Goal: Transaction & Acquisition: Book appointment/travel/reservation

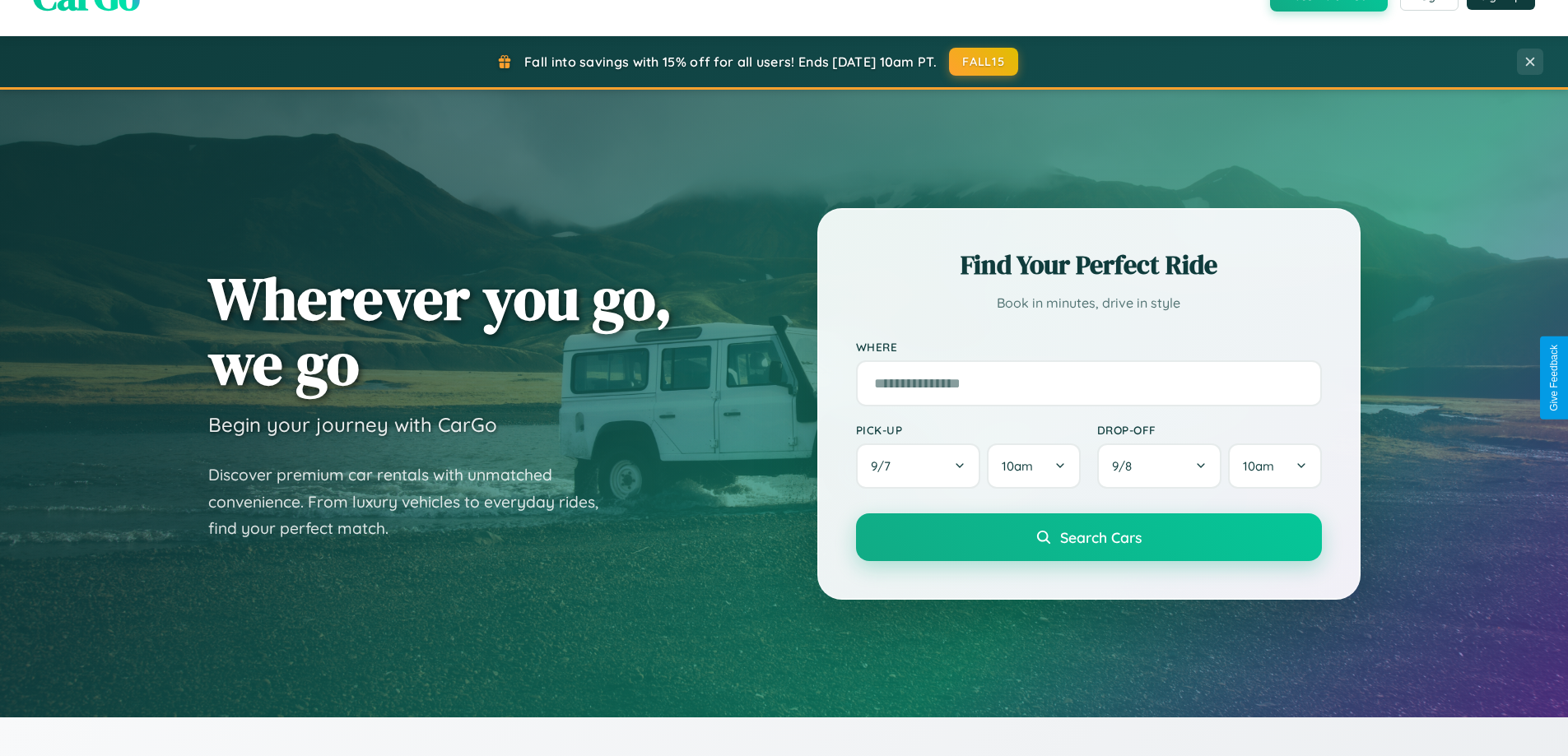
scroll to position [49, 0]
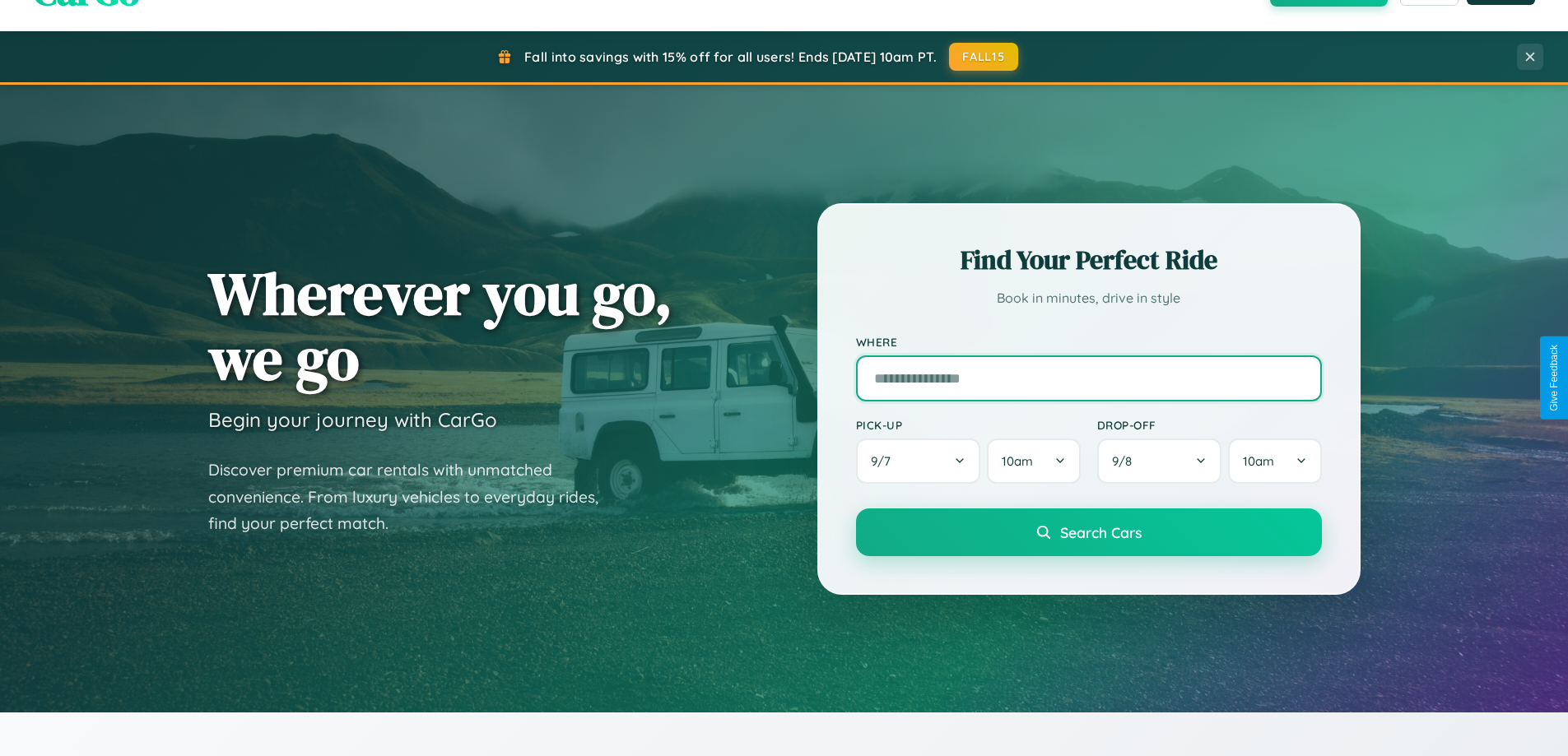
click at [1088, 377] on input "text" at bounding box center [1088, 378] width 466 height 46
type input "**********"
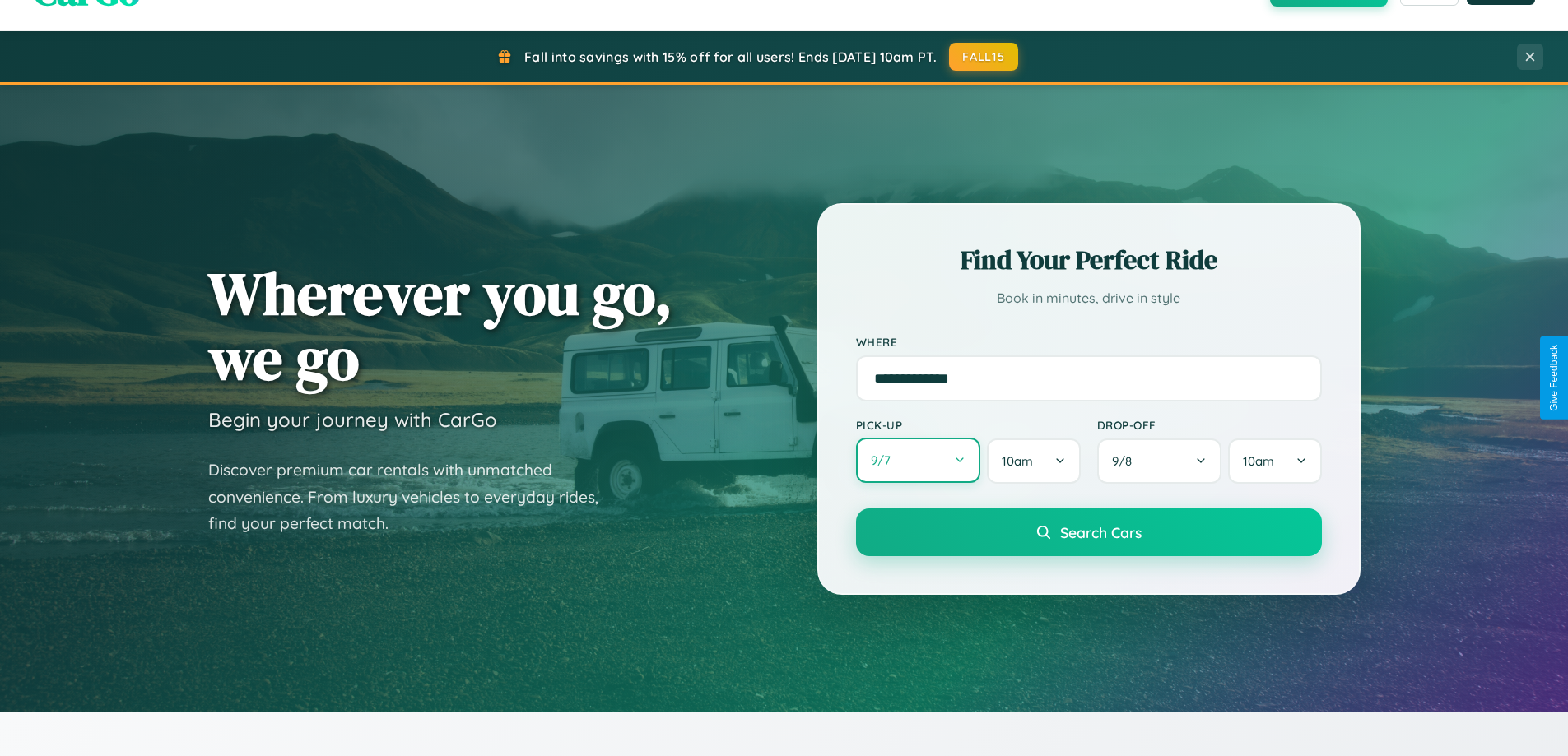
click at [917, 460] on button "9 / 7" at bounding box center [918, 460] width 125 height 45
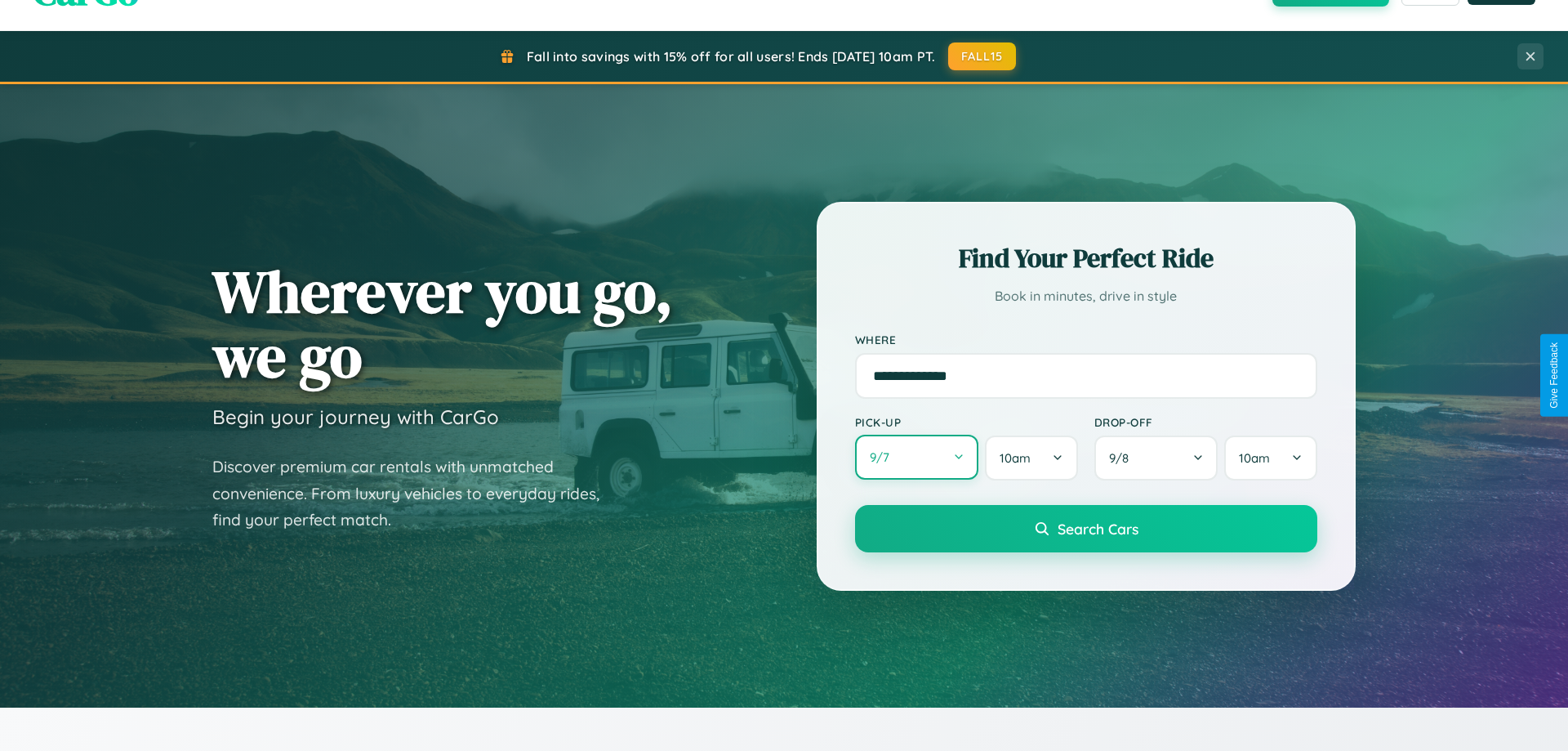
select select "*"
select select "****"
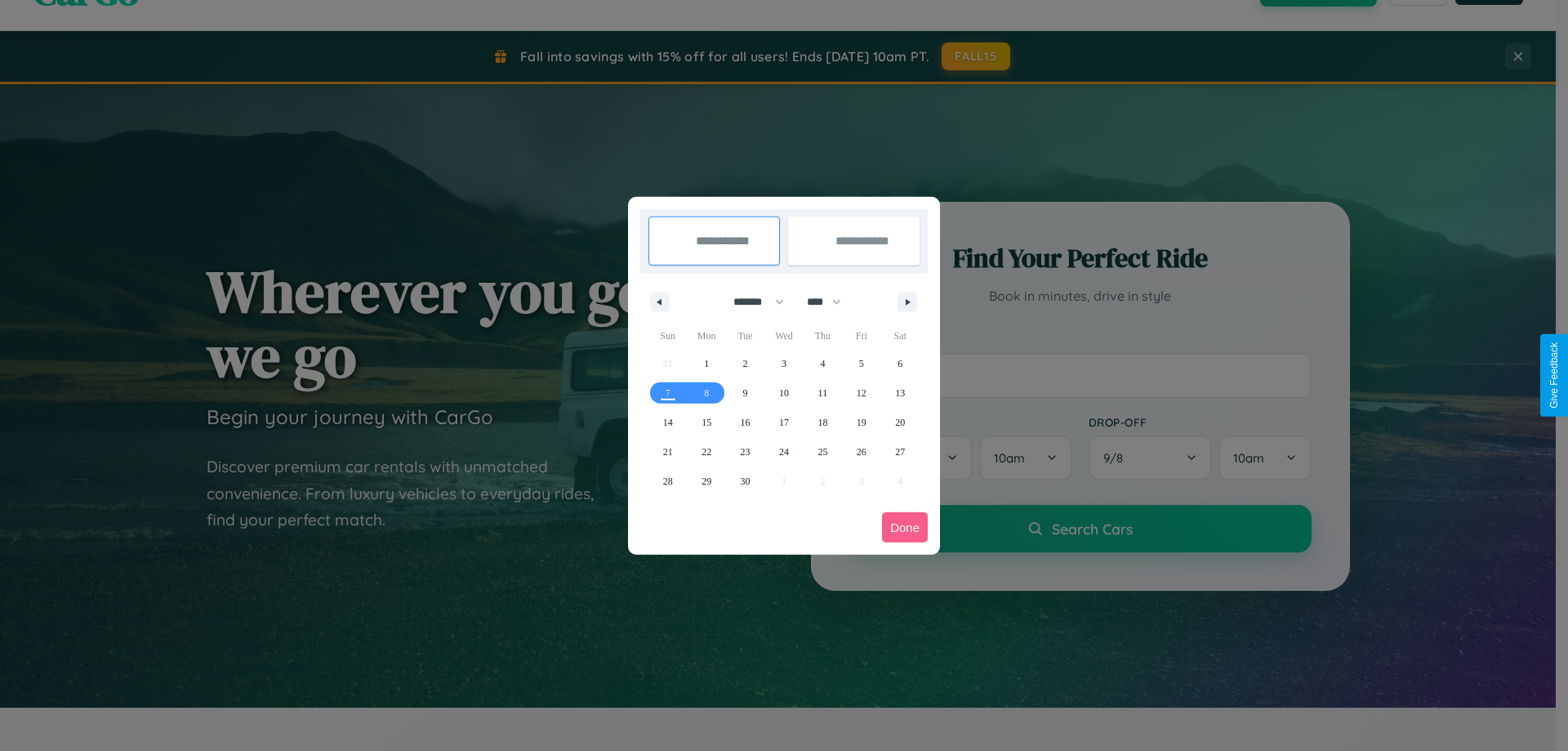
drag, startPoint x: 752, startPoint y: 302, endPoint x: 784, endPoint y: 328, distance: 41.2
click at [752, 302] on select "******* ******** ***** ***** *** **** **** ****** ********* ******* ******** **…" at bounding box center [755, 302] width 69 height 27
select select "*"
click at [667, 451] on span "19" at bounding box center [668, 452] width 10 height 30
type input "**********"
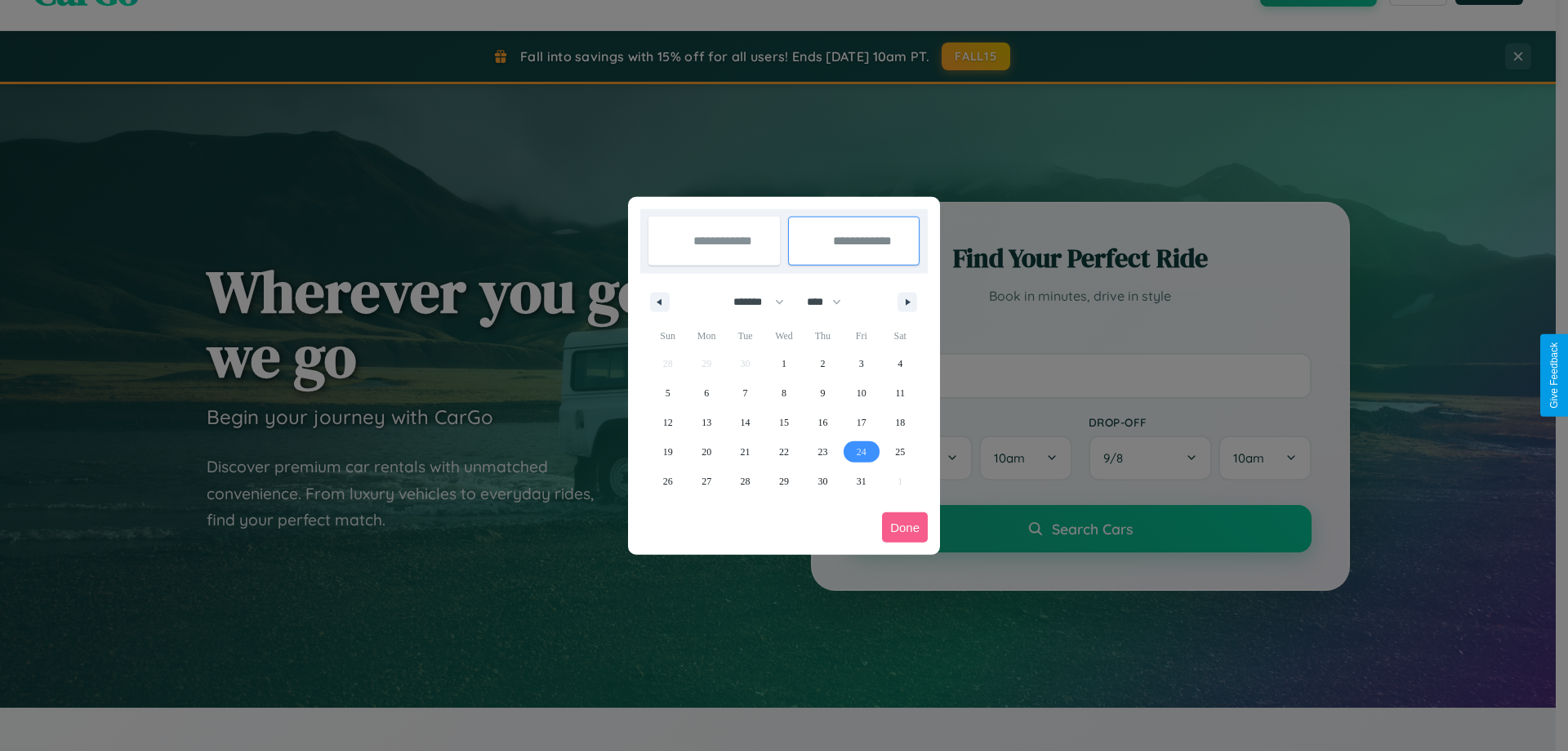
click at [861, 451] on span "24" at bounding box center [861, 452] width 10 height 30
type input "**********"
click at [905, 527] on button "Done" at bounding box center [904, 527] width 46 height 31
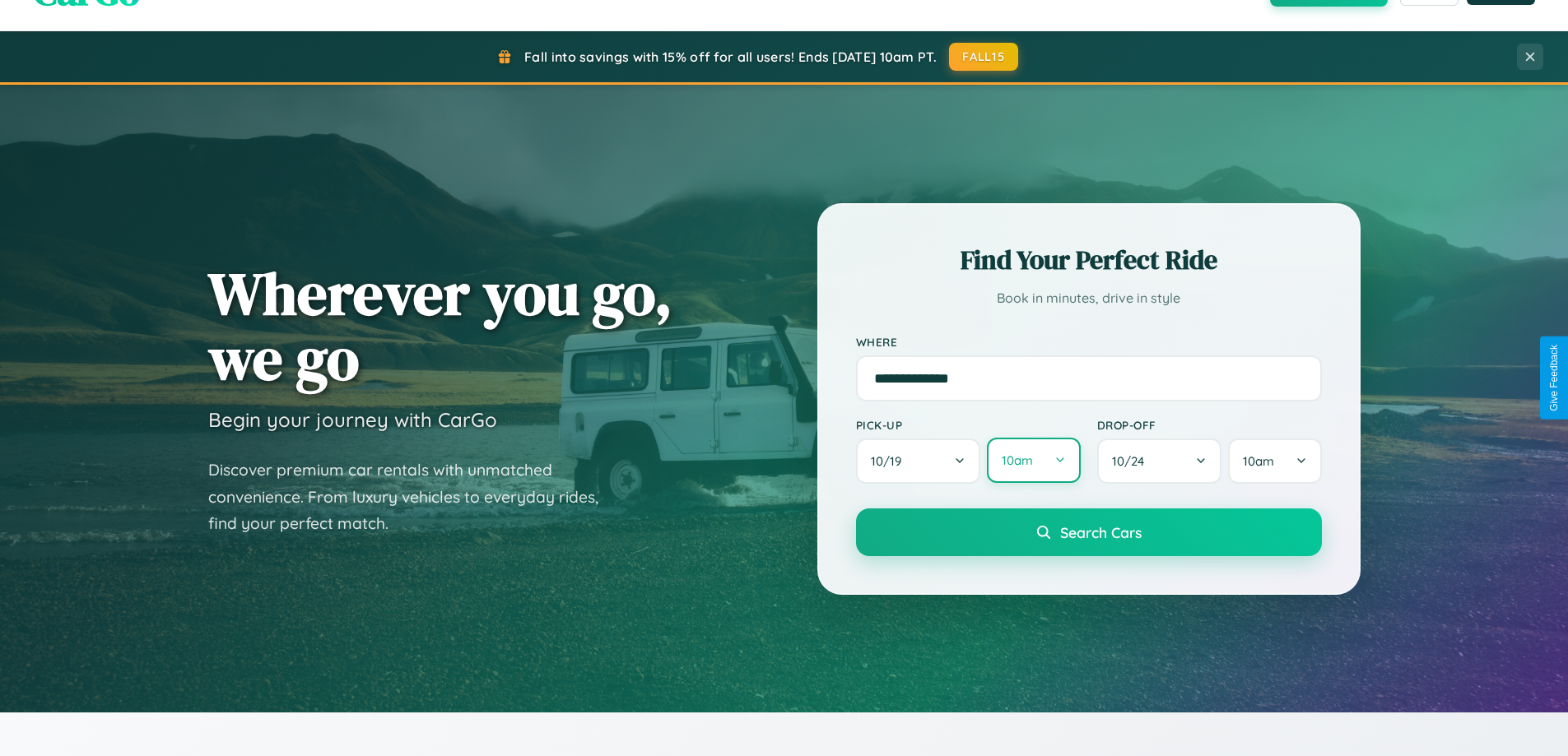
click at [1033, 460] on button "10am" at bounding box center [1033, 460] width 93 height 45
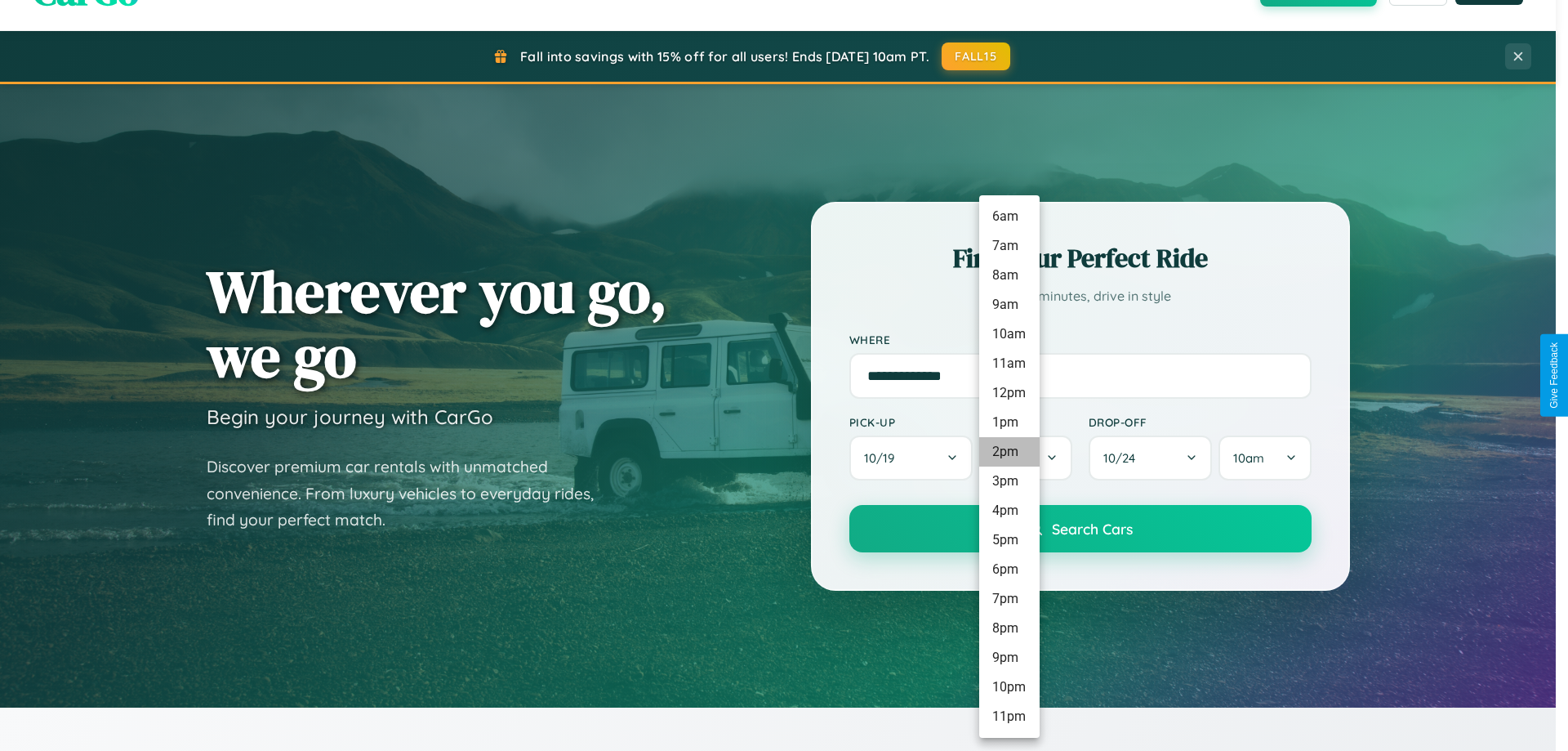
click at [1009, 452] on li "2pm" at bounding box center [1009, 452] width 60 height 30
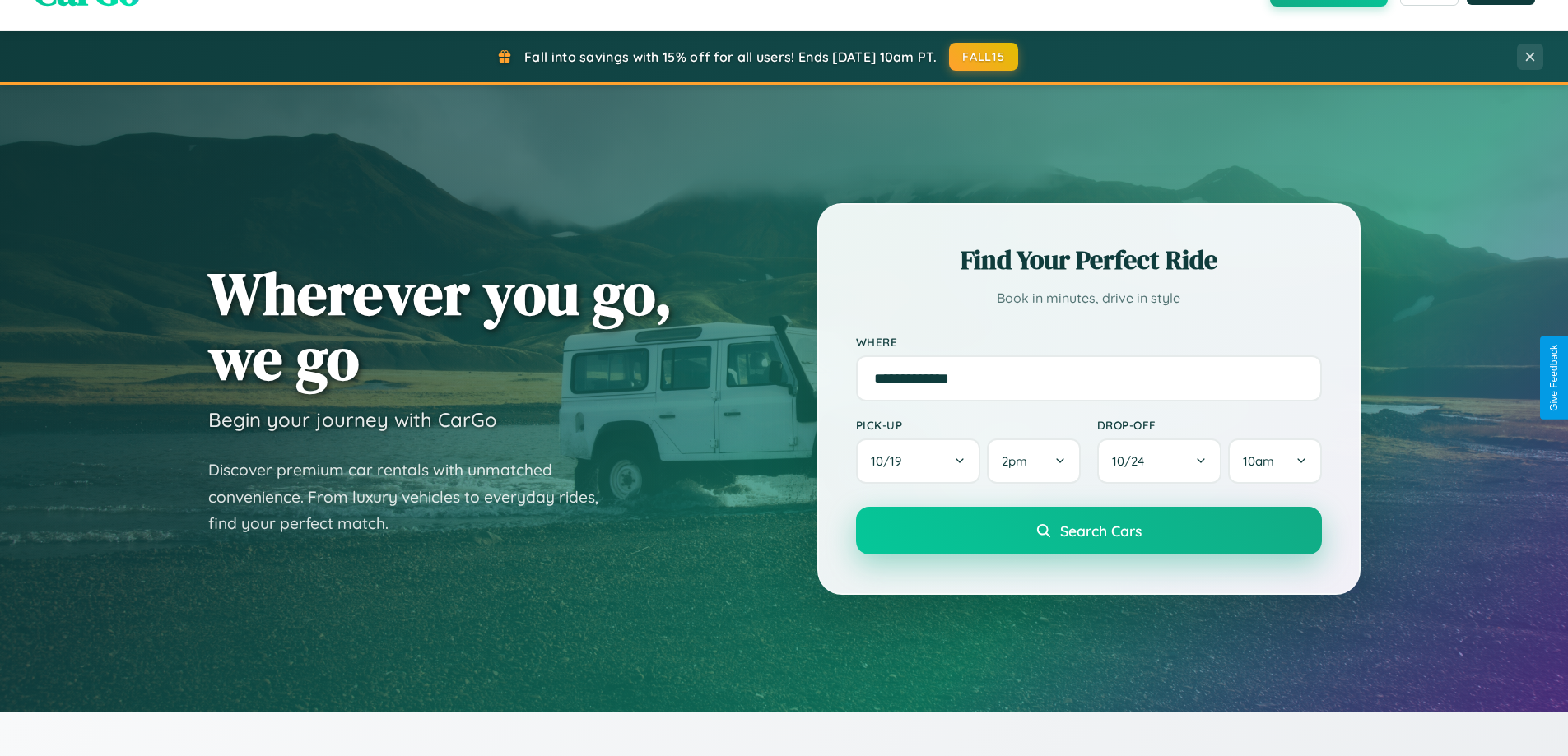
click at [1088, 532] on span "Search Cars" at bounding box center [1101, 531] width 81 height 18
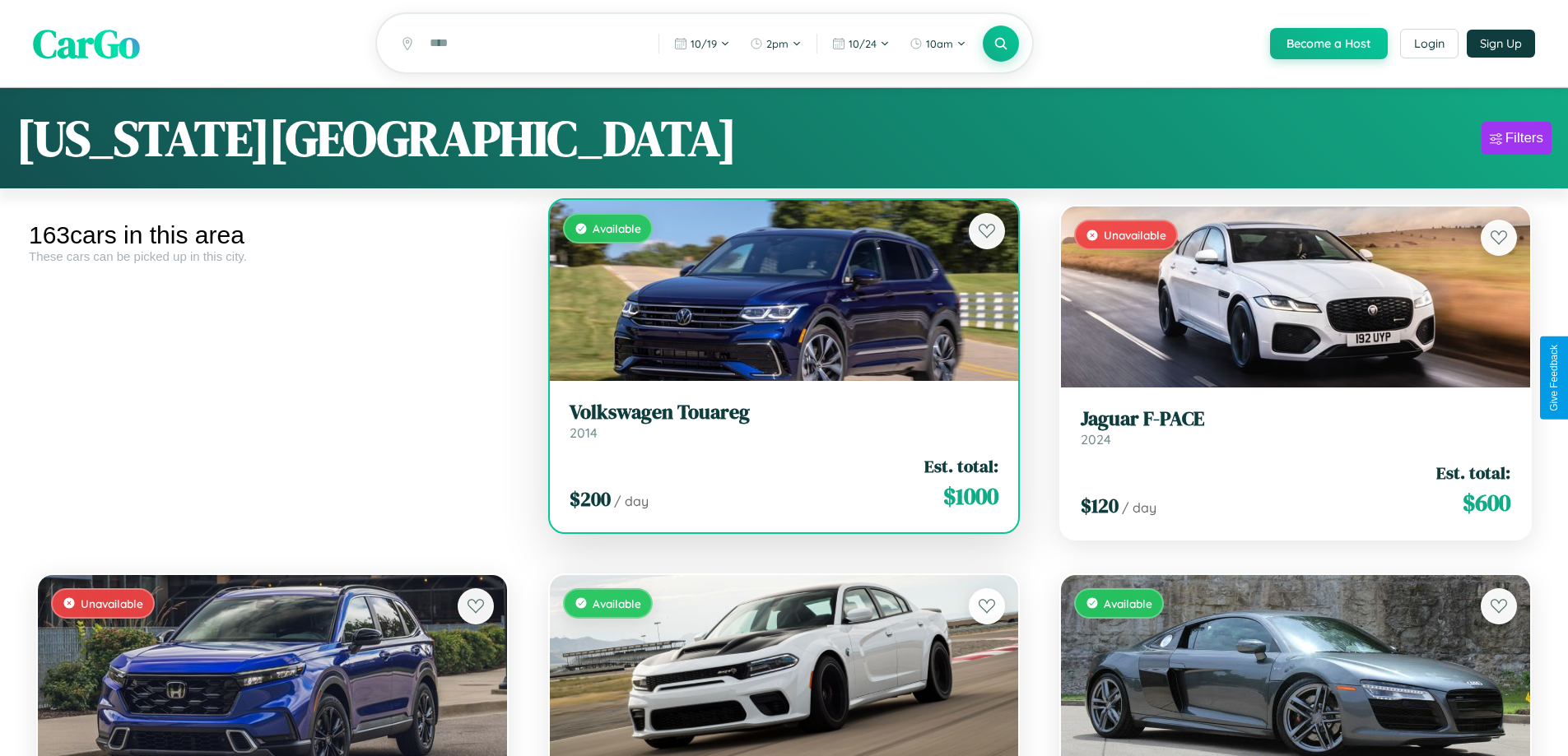
click at [777, 423] on h3 "Volkswagen Touareg" at bounding box center [784, 412] width 430 height 24
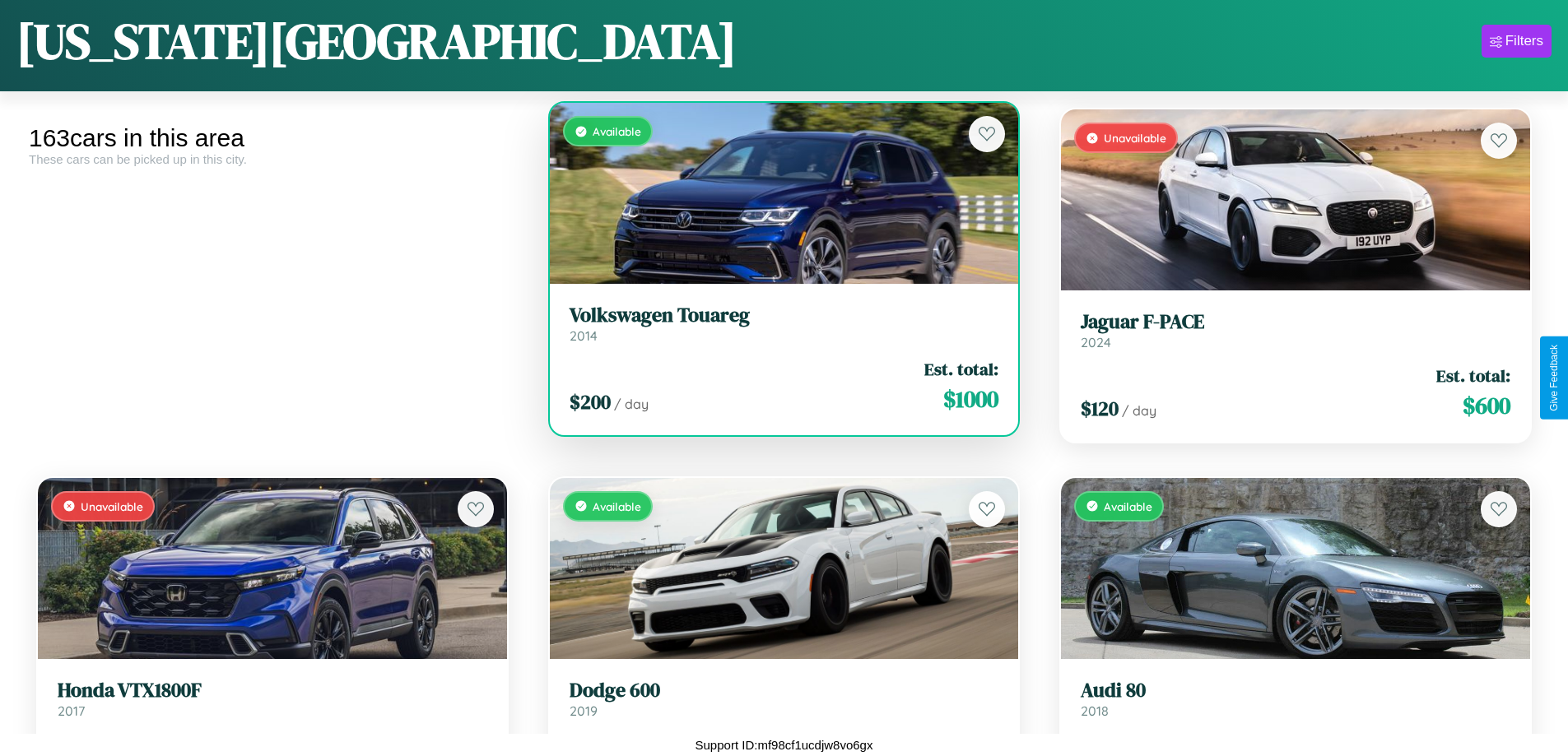
scroll to position [18648, 0]
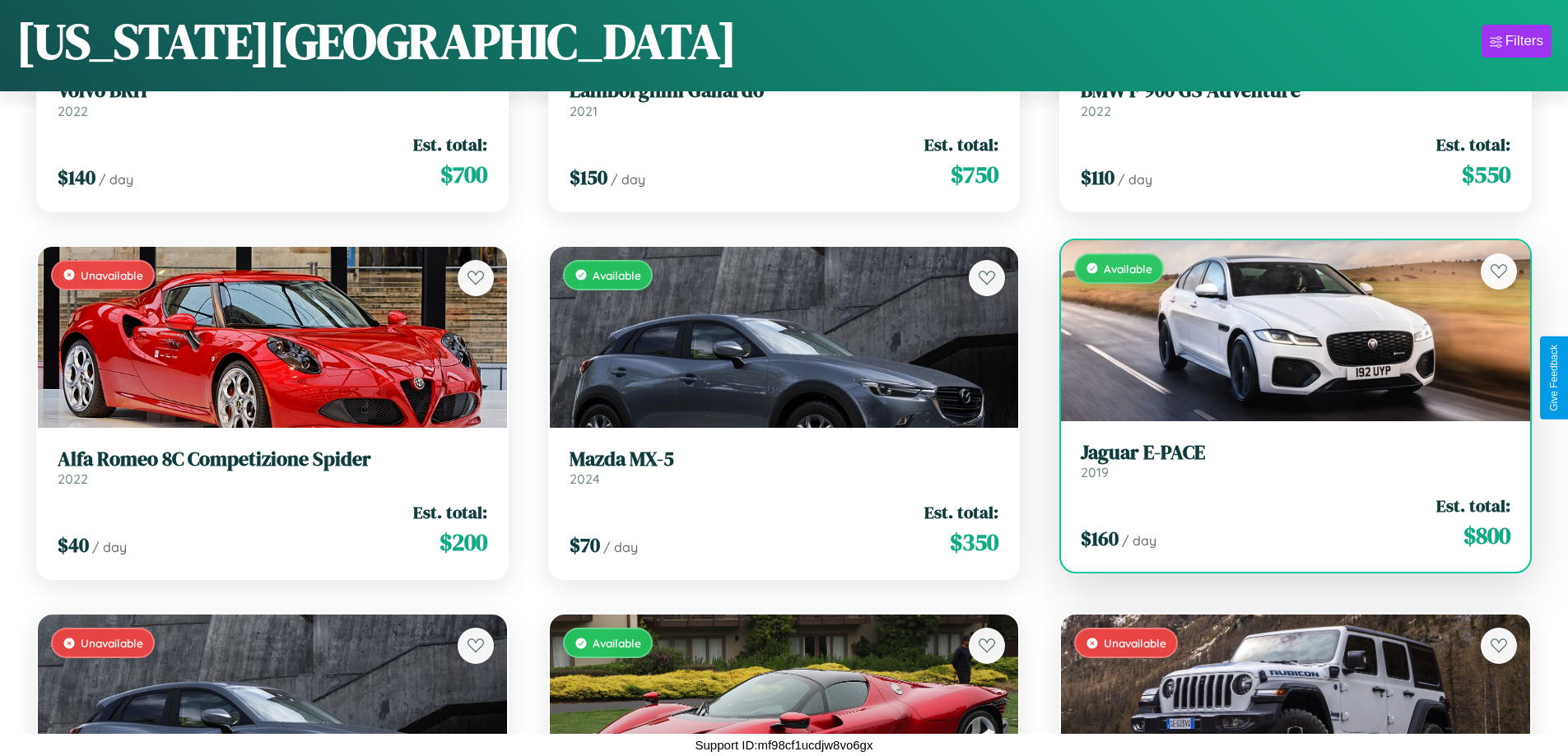
click at [1285, 468] on link "Jaguar E-PACE 2019" at bounding box center [1295, 461] width 430 height 41
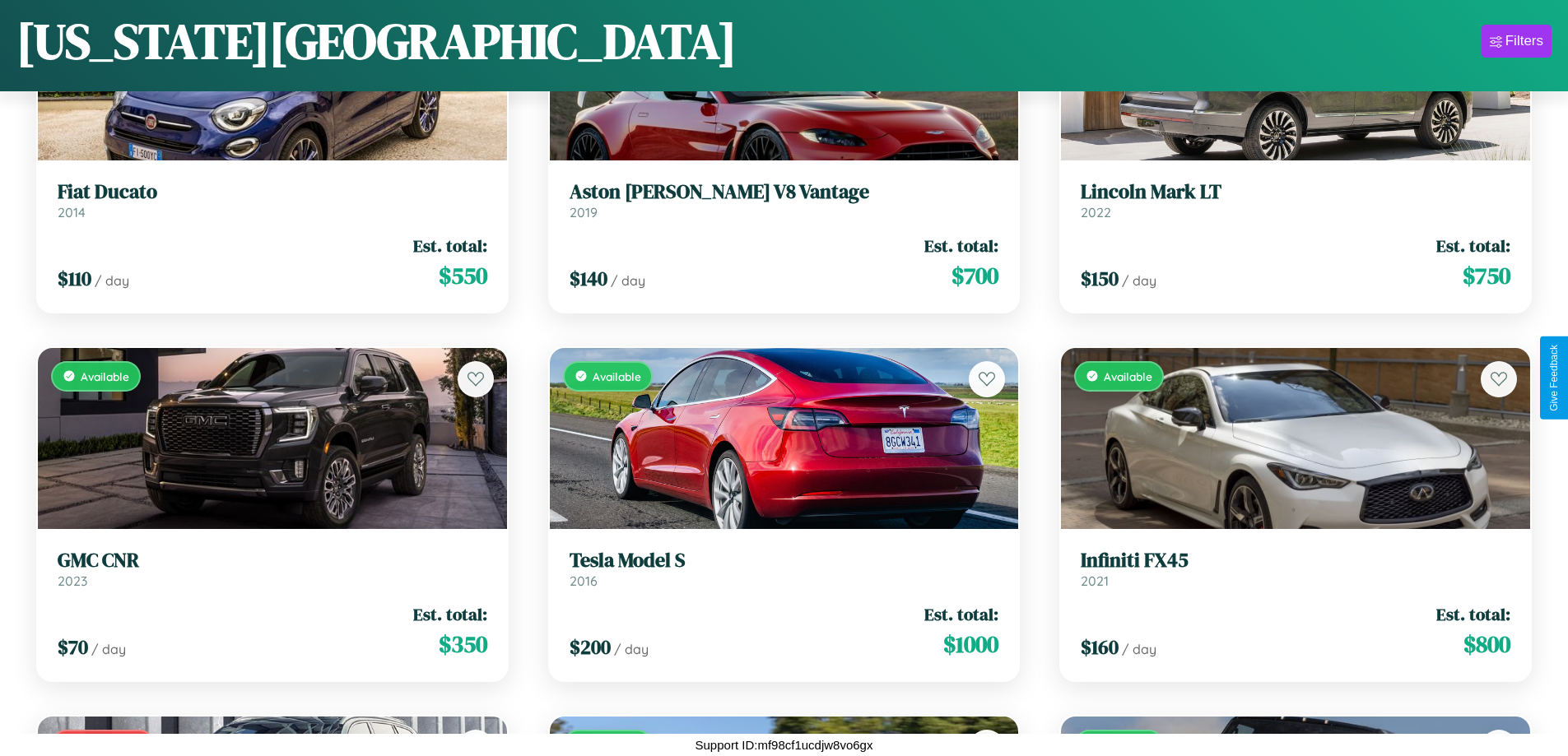
scroll to position [13122, 0]
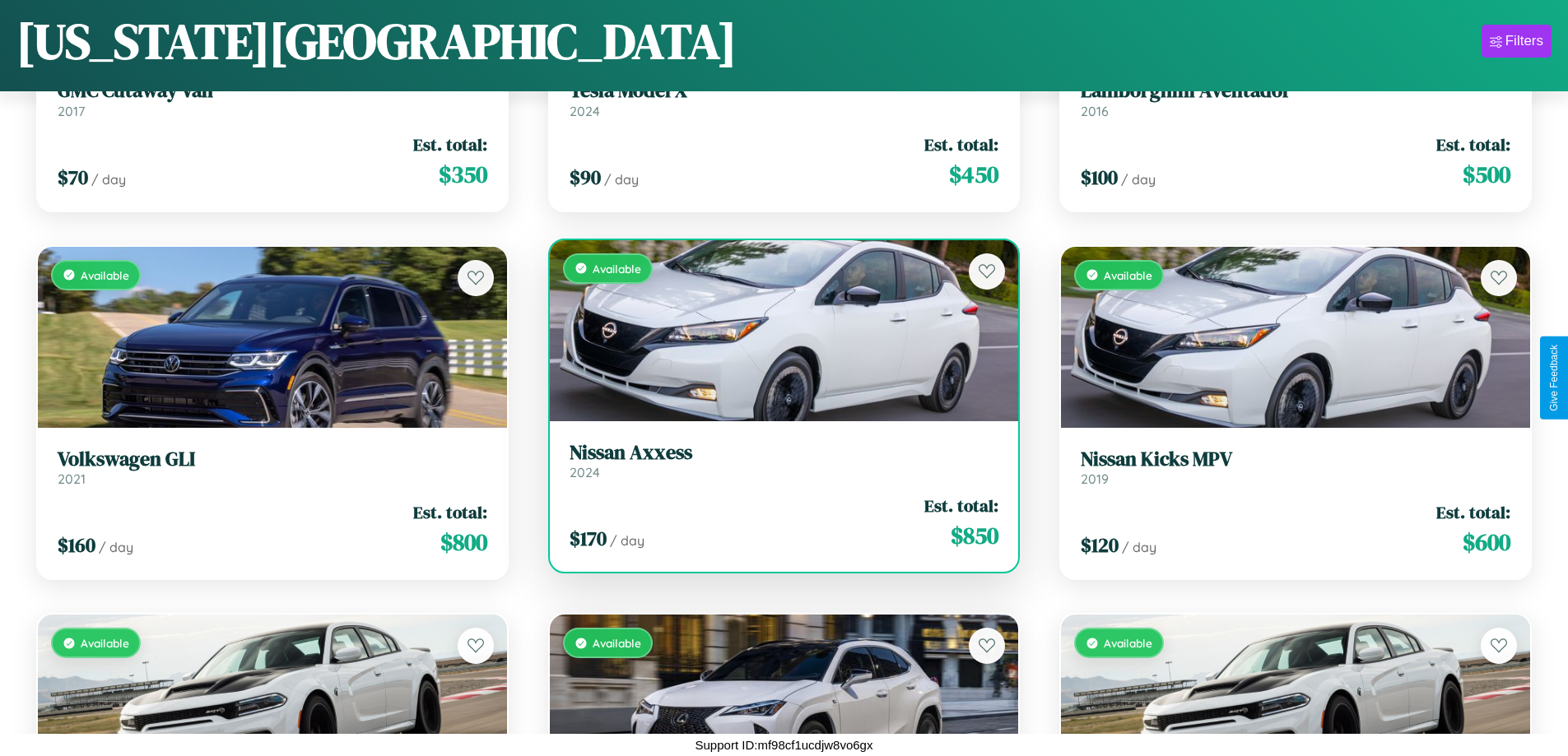
click at [777, 460] on h3 "Nissan Axxess" at bounding box center [784, 453] width 430 height 24
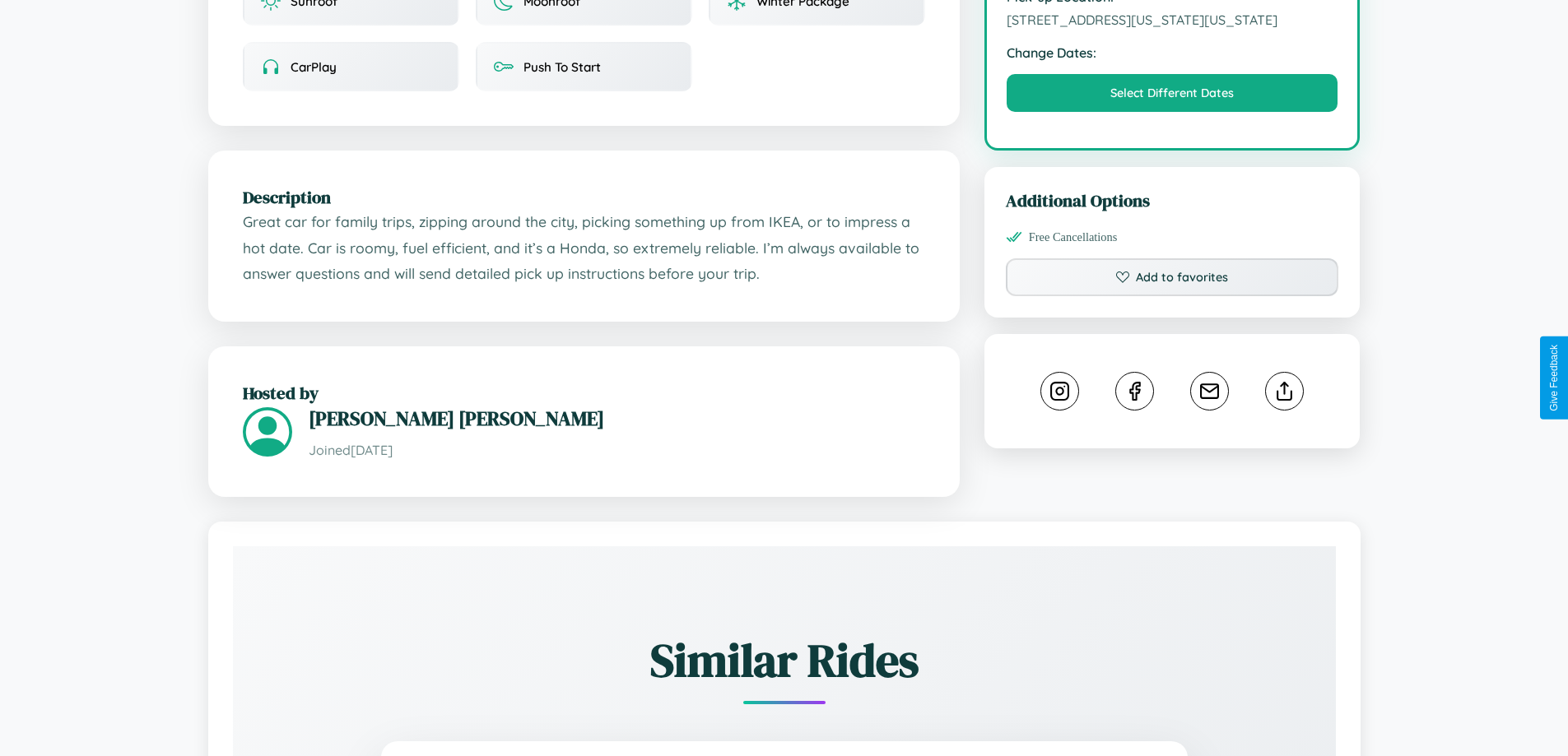
scroll to position [964, 0]
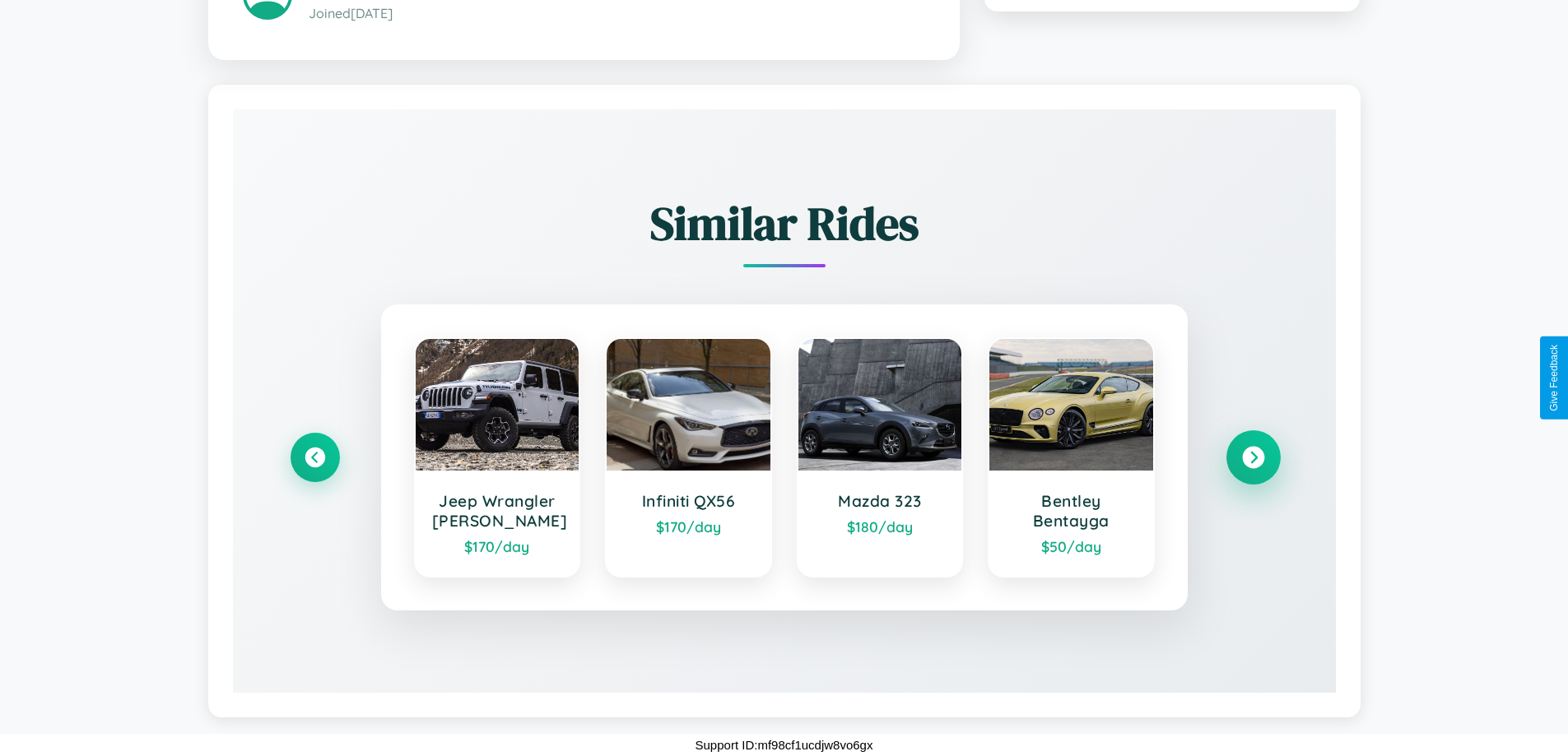
click at [1252, 457] on icon at bounding box center [1253, 457] width 23 height 23
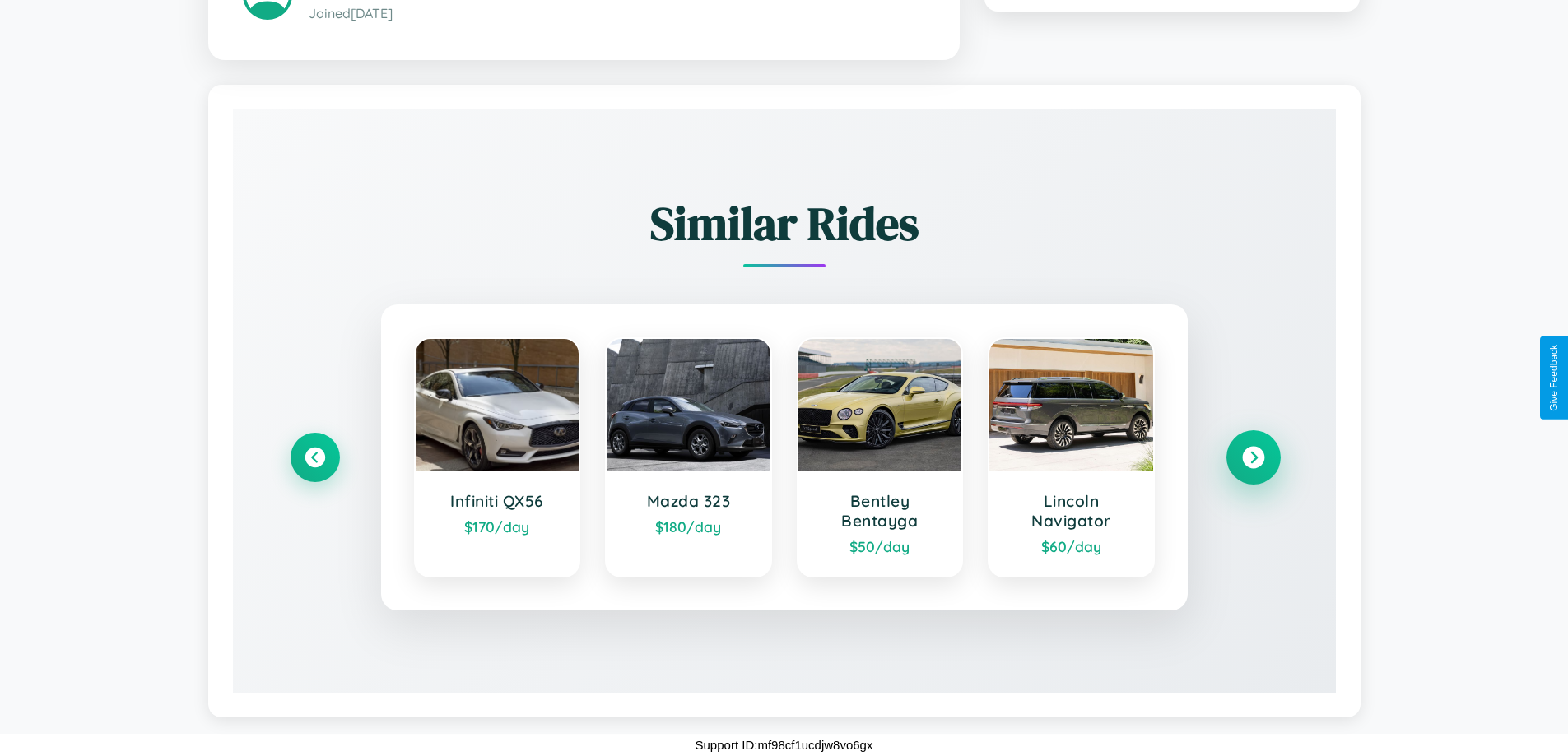
click at [1252, 457] on icon at bounding box center [1253, 457] width 23 height 23
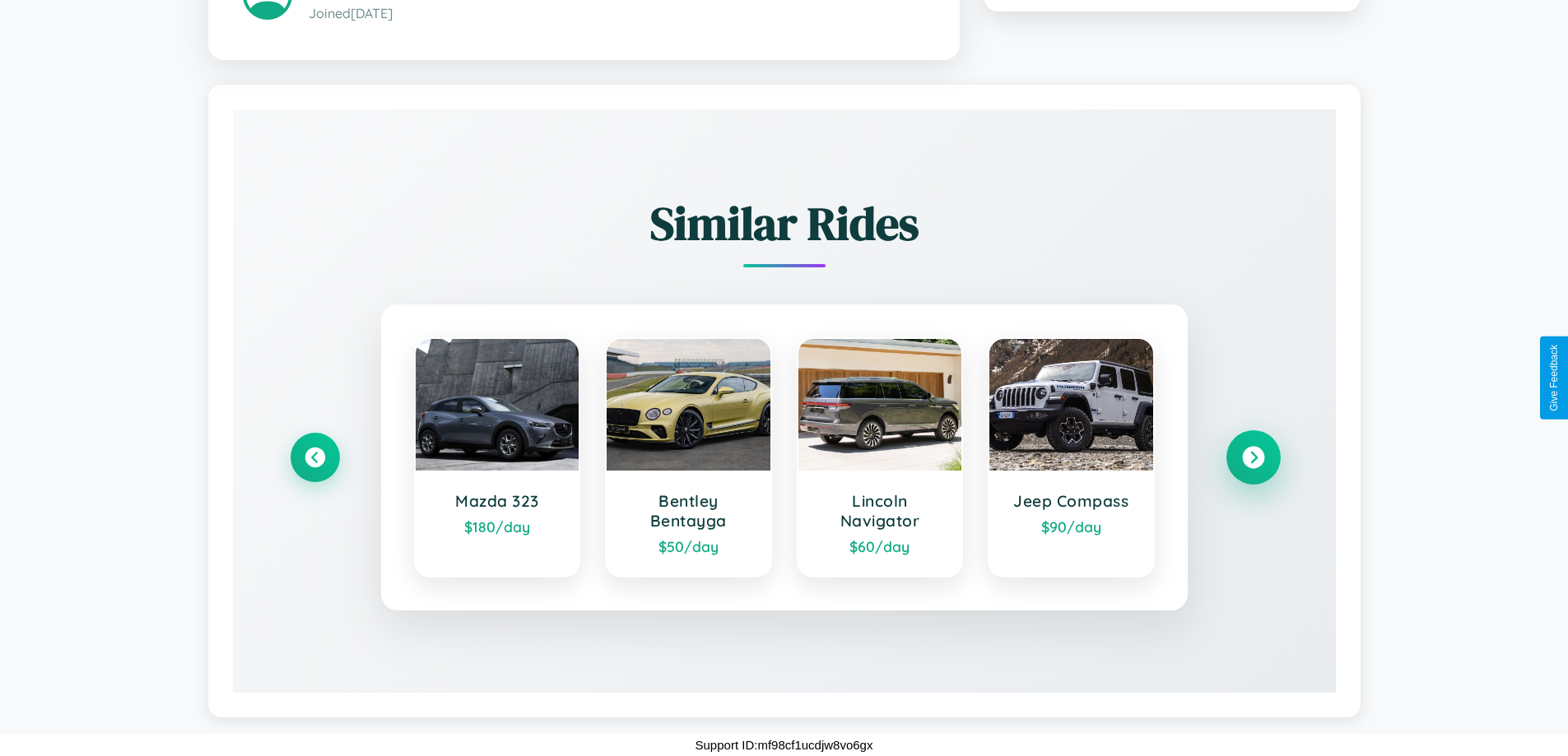
click at [1252, 457] on icon at bounding box center [1253, 457] width 23 height 23
